Goal: Navigation & Orientation: Go to known website

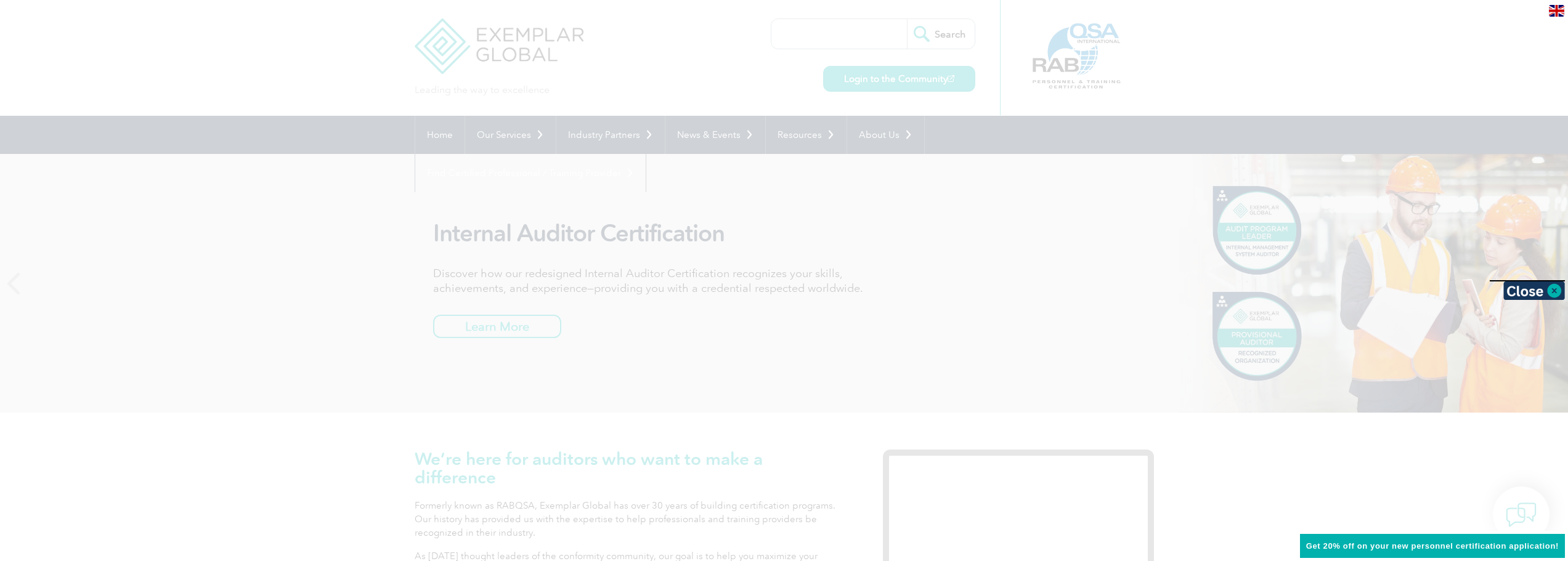
click at [896, 308] on div at bounding box center [784, 280] width 1568 height 561
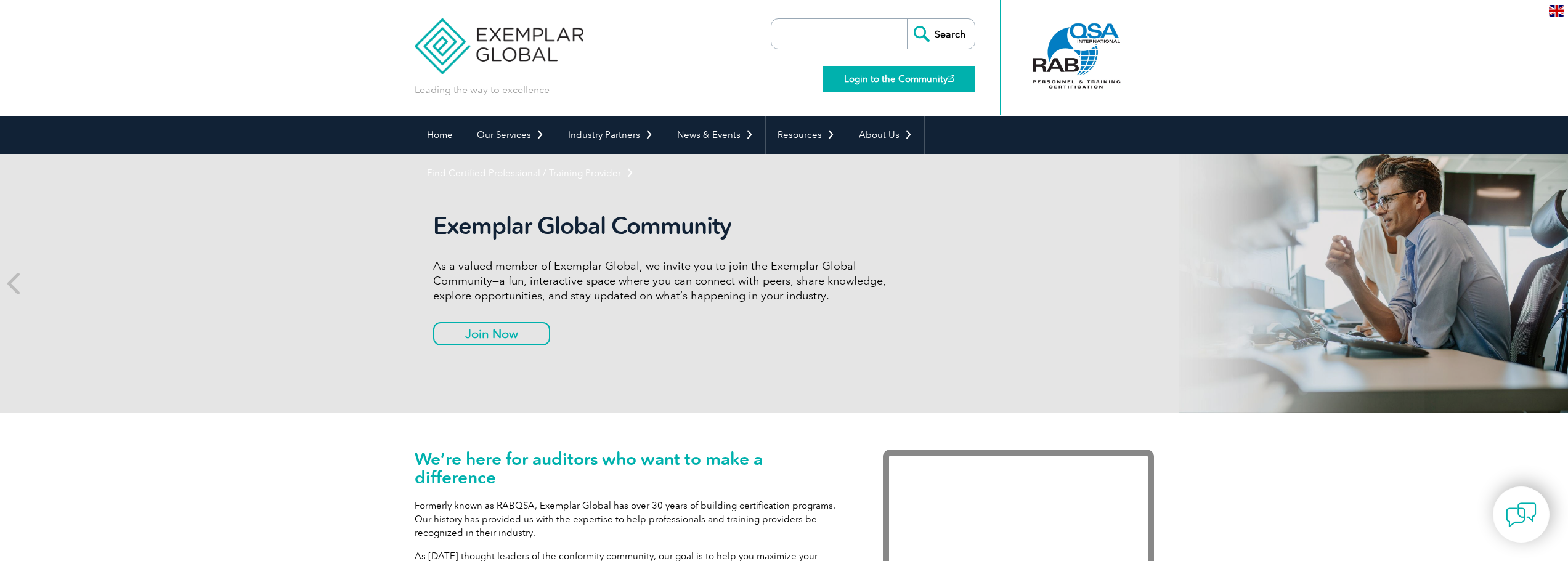
click at [910, 83] on link "Login to the Community" at bounding box center [900, 79] width 152 height 26
click at [430, 136] on link "Home" at bounding box center [440, 135] width 49 height 38
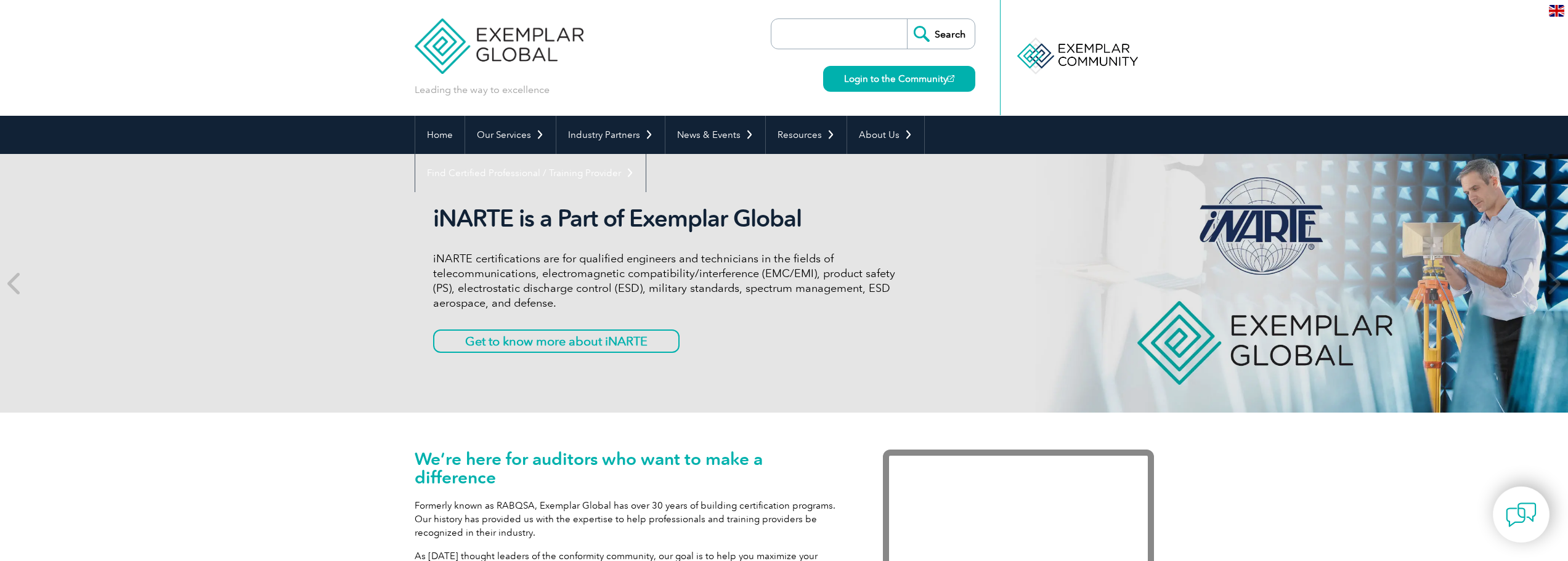
click at [477, 31] on img at bounding box center [500, 37] width 169 height 74
click at [443, 139] on link "Home" at bounding box center [440, 135] width 49 height 38
